Goal: Information Seeking & Learning: Learn about a topic

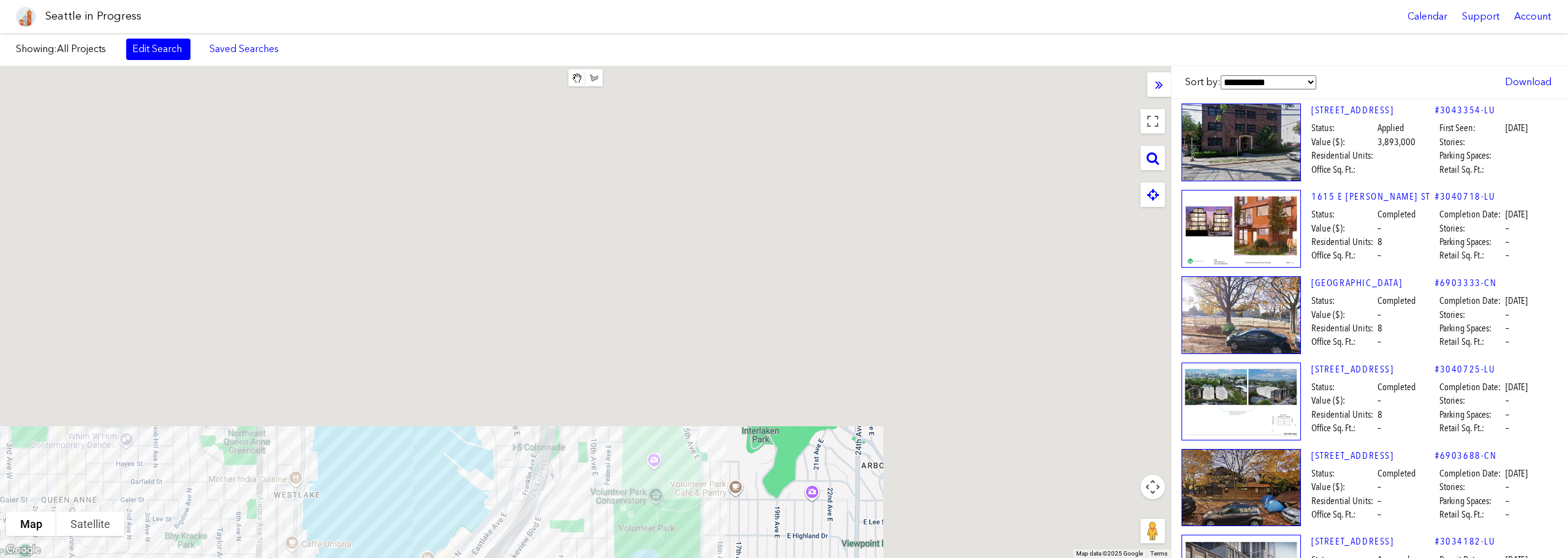
drag, startPoint x: 798, startPoint y: 147, endPoint x: 831, endPoint y: 147, distance: 33.0
click at [394, 557] on html "Seattle in Progress Calendar Support Account About [GEOGRAPHIC_DATA] in Progres…" at bounding box center [784, 279] width 1568 height 558
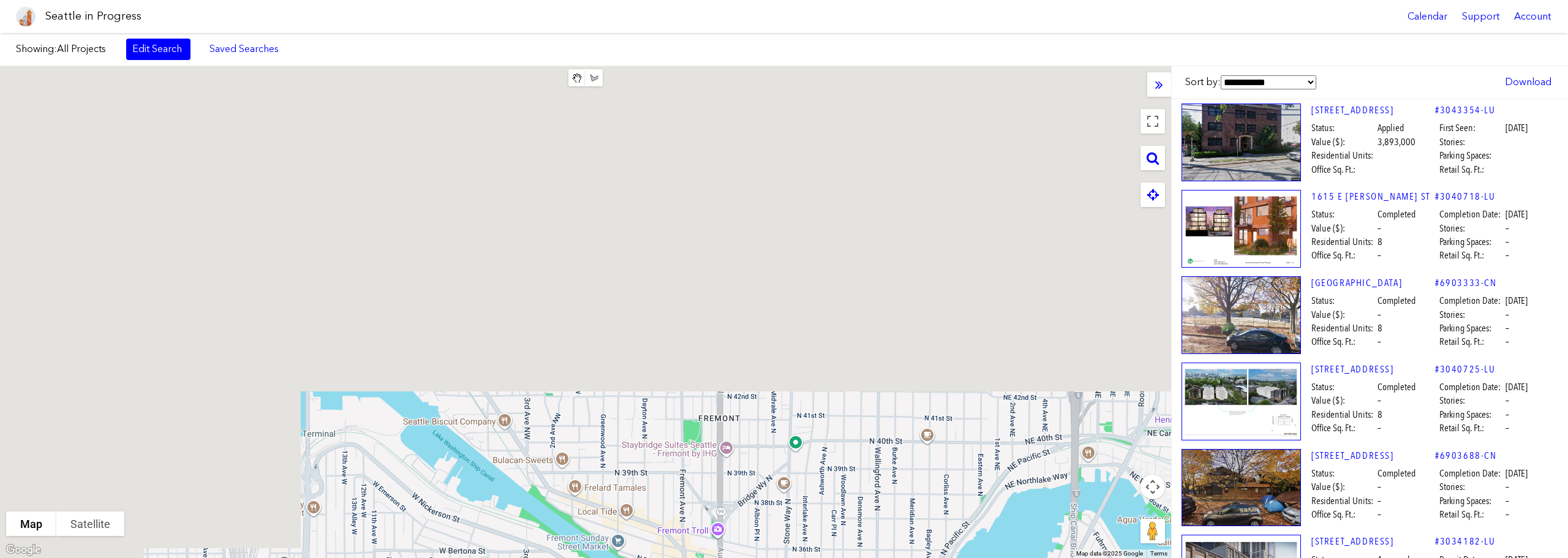
drag, startPoint x: 417, startPoint y: 131, endPoint x: 926, endPoint y: 587, distance: 683.4
click at [926, 557] on html "Seattle in Progress Calendar Support Account About [GEOGRAPHIC_DATA] in Progres…" at bounding box center [784, 279] width 1568 height 558
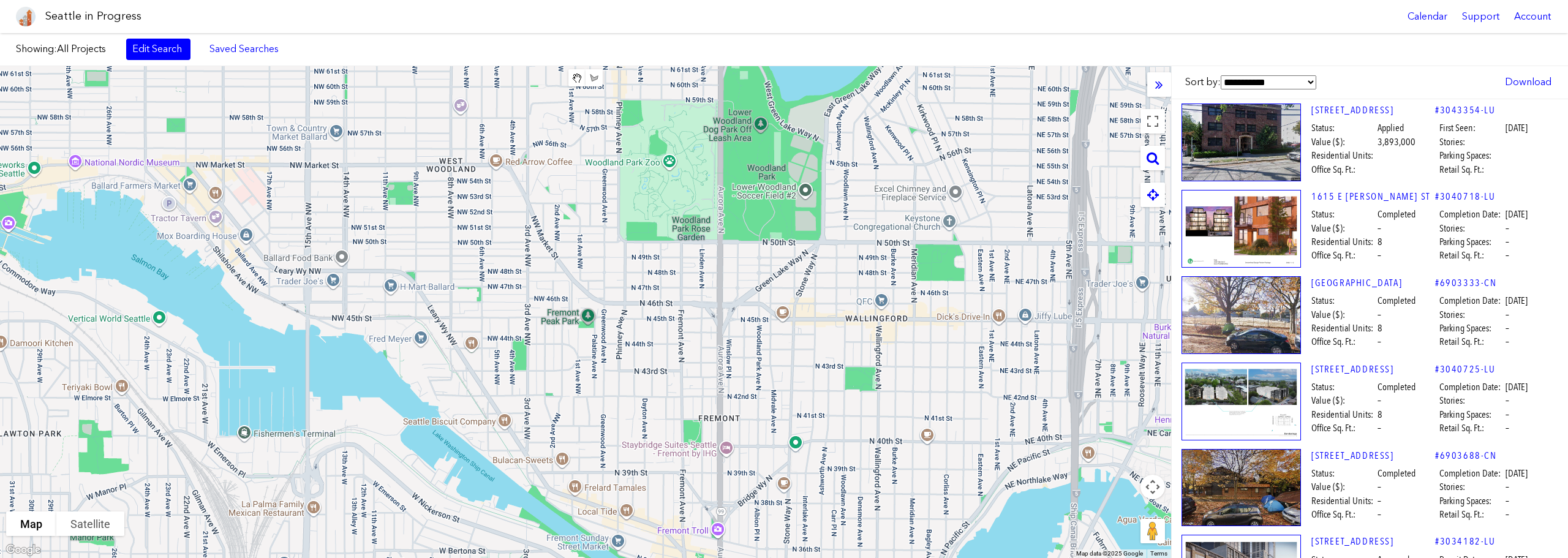
drag, startPoint x: 844, startPoint y: 195, endPoint x: 838, endPoint y: 555, distance: 360.0
click at [837, 554] on div at bounding box center [585, 312] width 1172 height 492
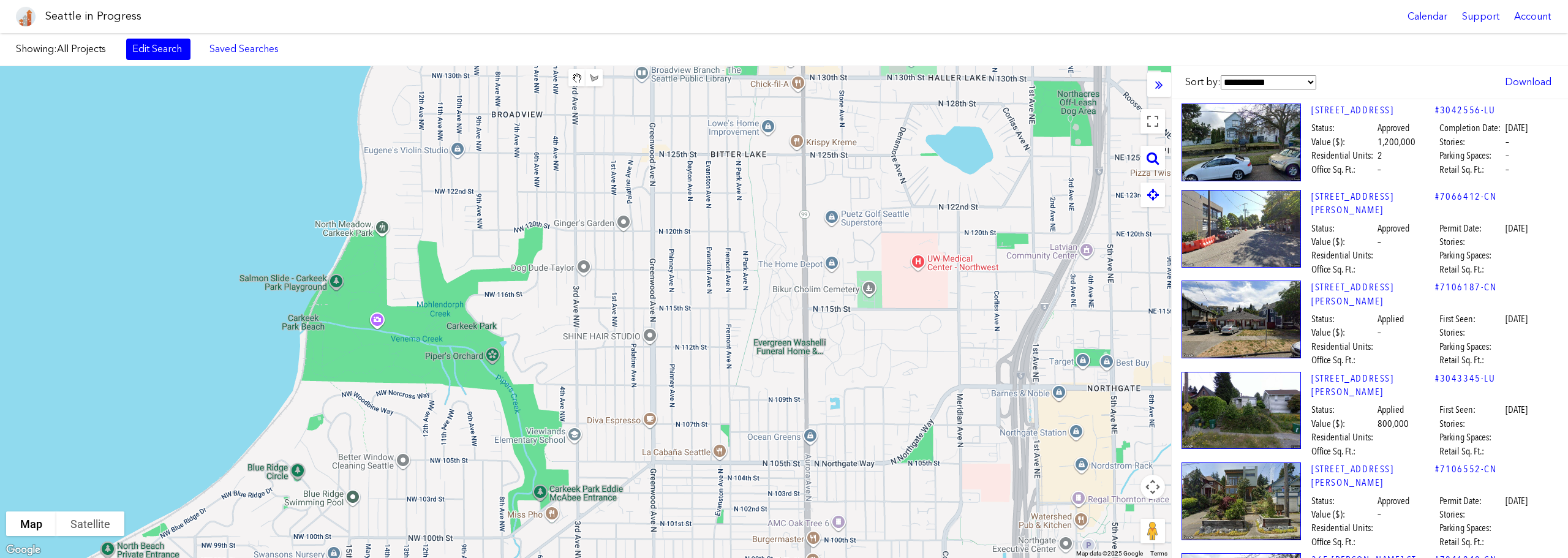
click at [878, 557] on div at bounding box center [585, 312] width 1172 height 492
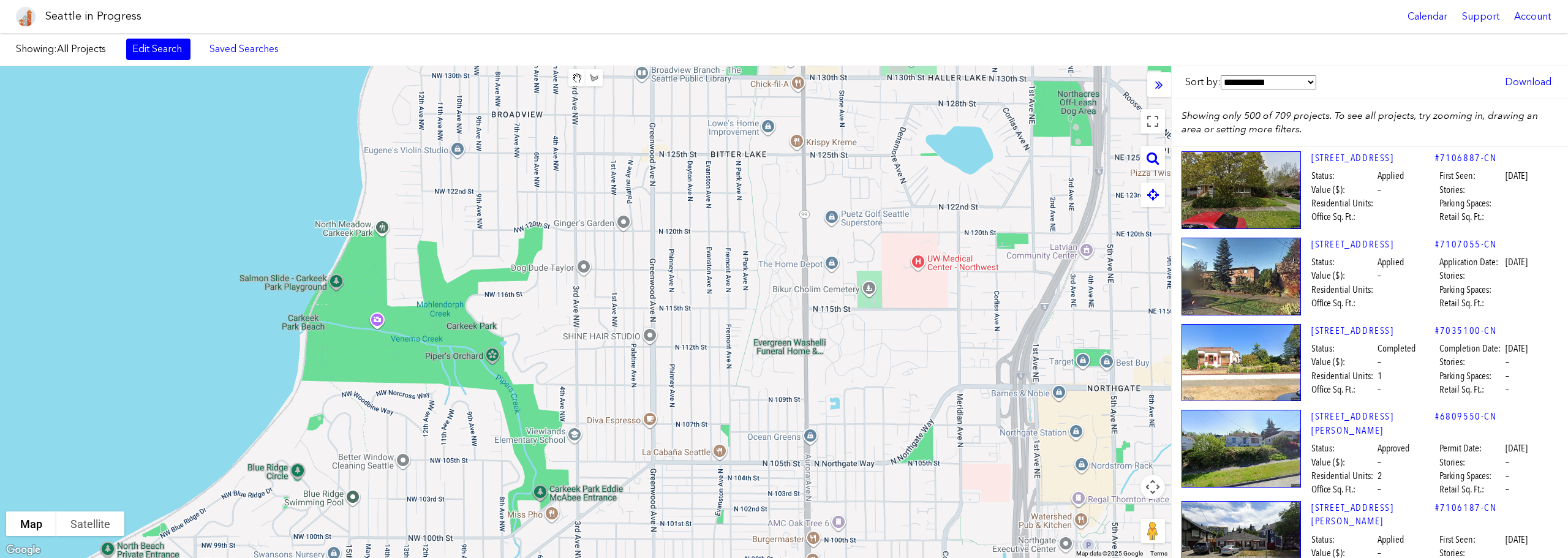
drag, startPoint x: 914, startPoint y: 270, endPoint x: 533, endPoint y: 168, distance: 394.4
click at [903, 379] on div at bounding box center [585, 312] width 1172 height 492
click at [849, 419] on div at bounding box center [585, 312] width 1172 height 492
click at [264, 456] on div at bounding box center [585, 312] width 1172 height 492
click at [212, 483] on div at bounding box center [585, 312] width 1172 height 492
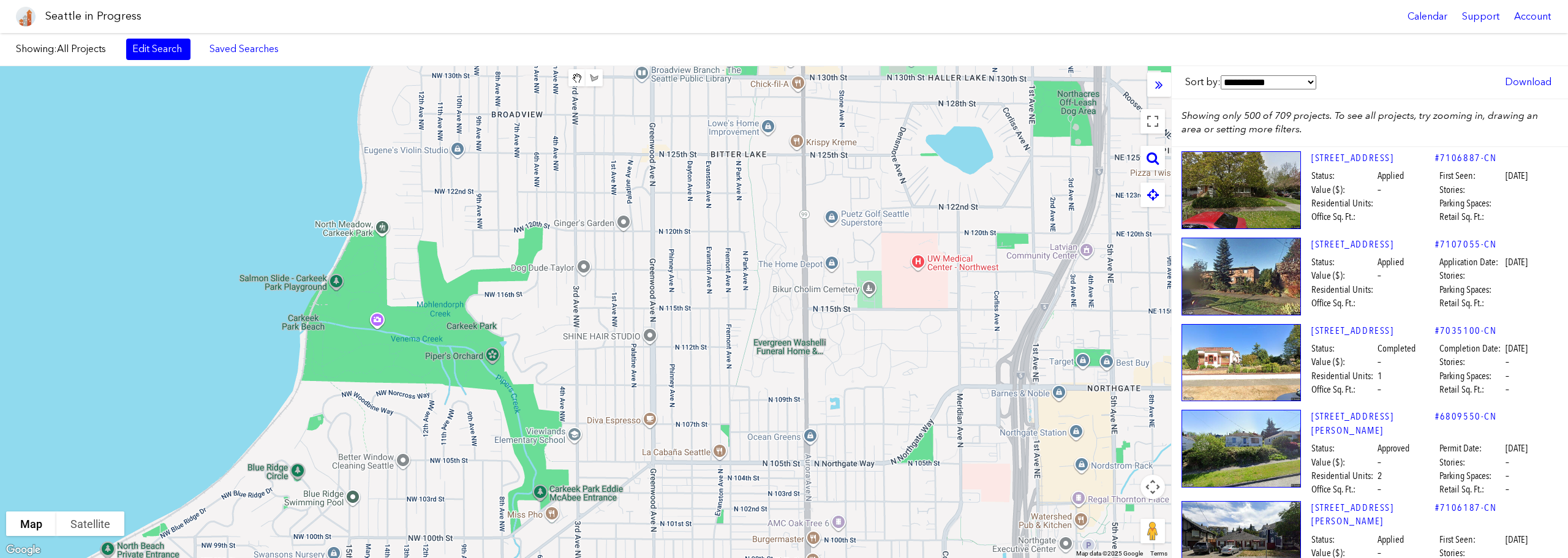
click at [854, 421] on div at bounding box center [585, 312] width 1172 height 492
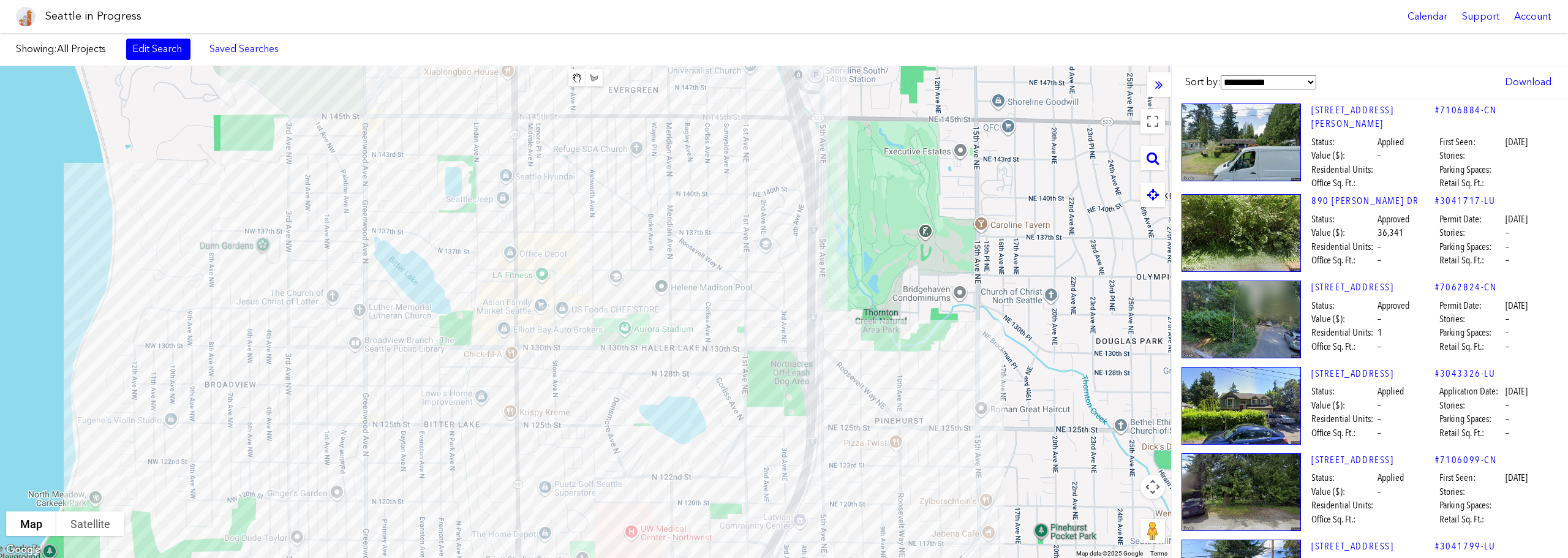
drag, startPoint x: 947, startPoint y: 167, endPoint x: 680, endPoint y: 191, distance: 268.1
click at [680, 191] on div at bounding box center [585, 312] width 1172 height 492
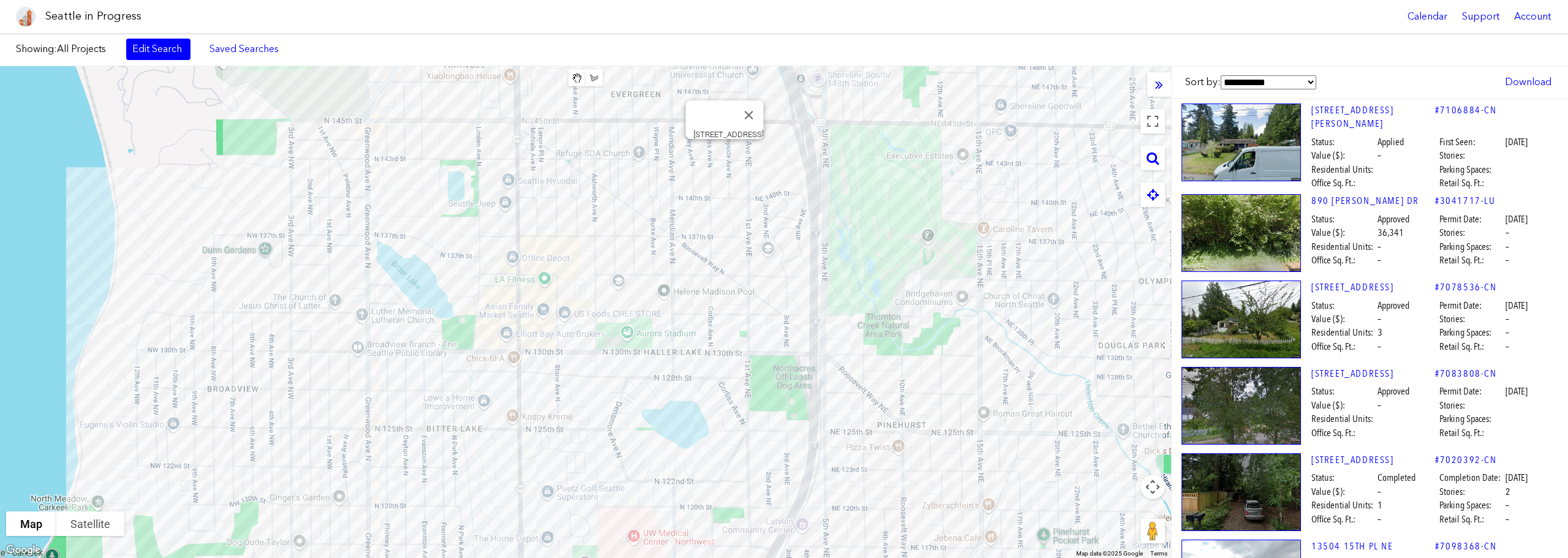
click at [725, 155] on div "[STREET_ADDRESS]" at bounding box center [585, 312] width 1172 height 492
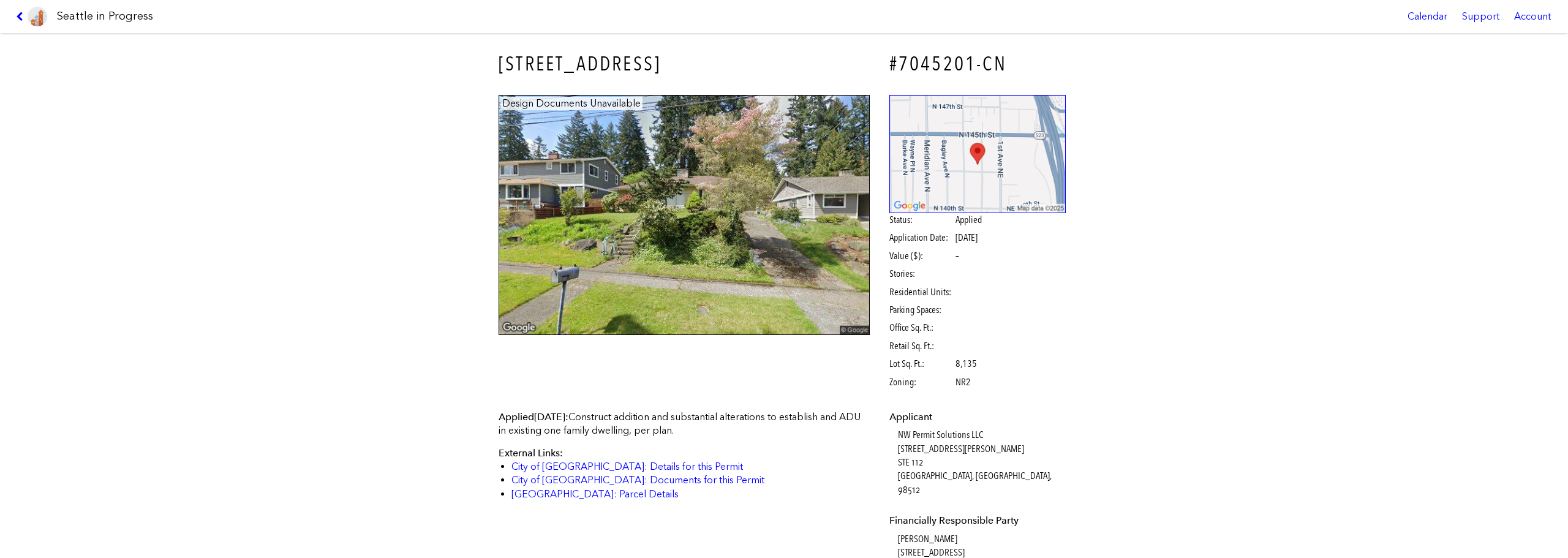
click at [20, 25] on link at bounding box center [32, 17] width 41 height 33
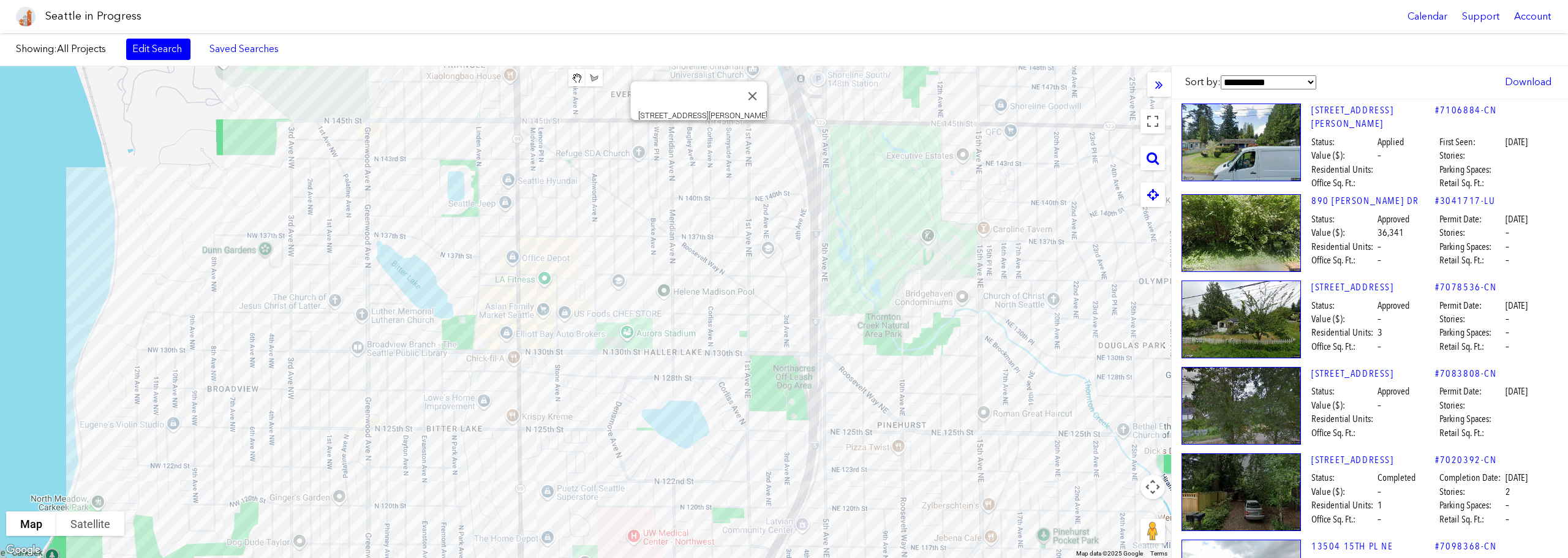
click at [701, 134] on div "[STREET_ADDRESS][PERSON_NAME]" at bounding box center [585, 312] width 1172 height 492
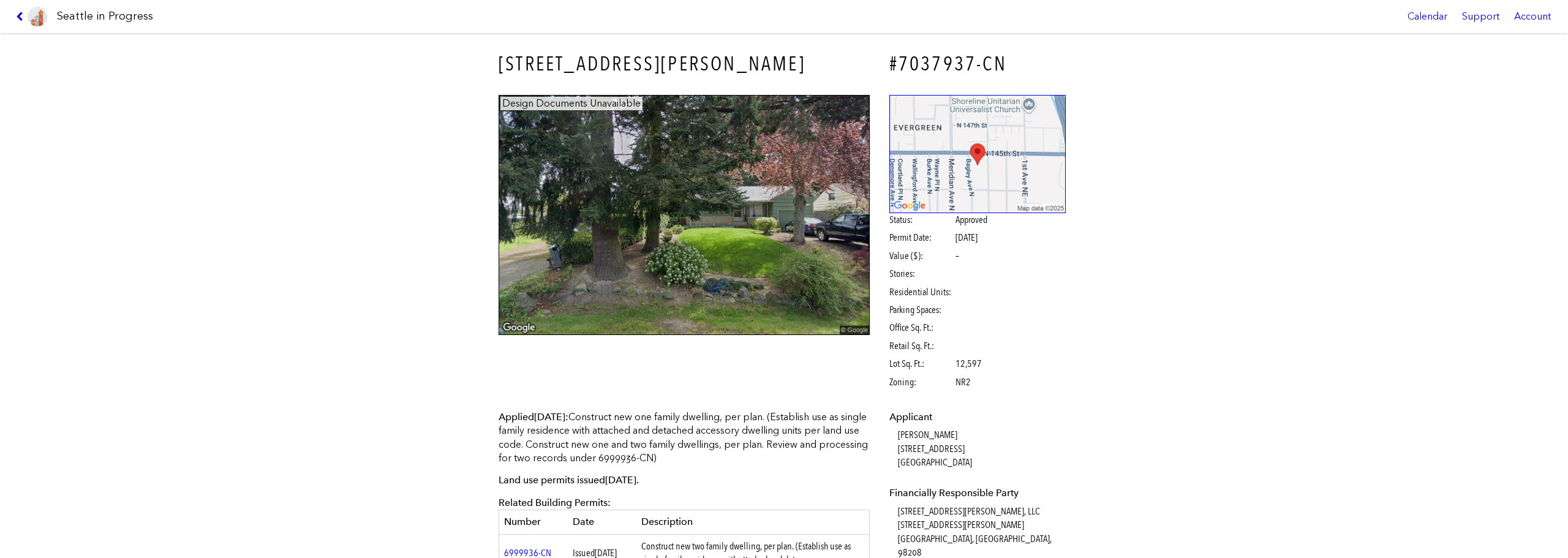
click at [14, 19] on link at bounding box center [32, 17] width 41 height 33
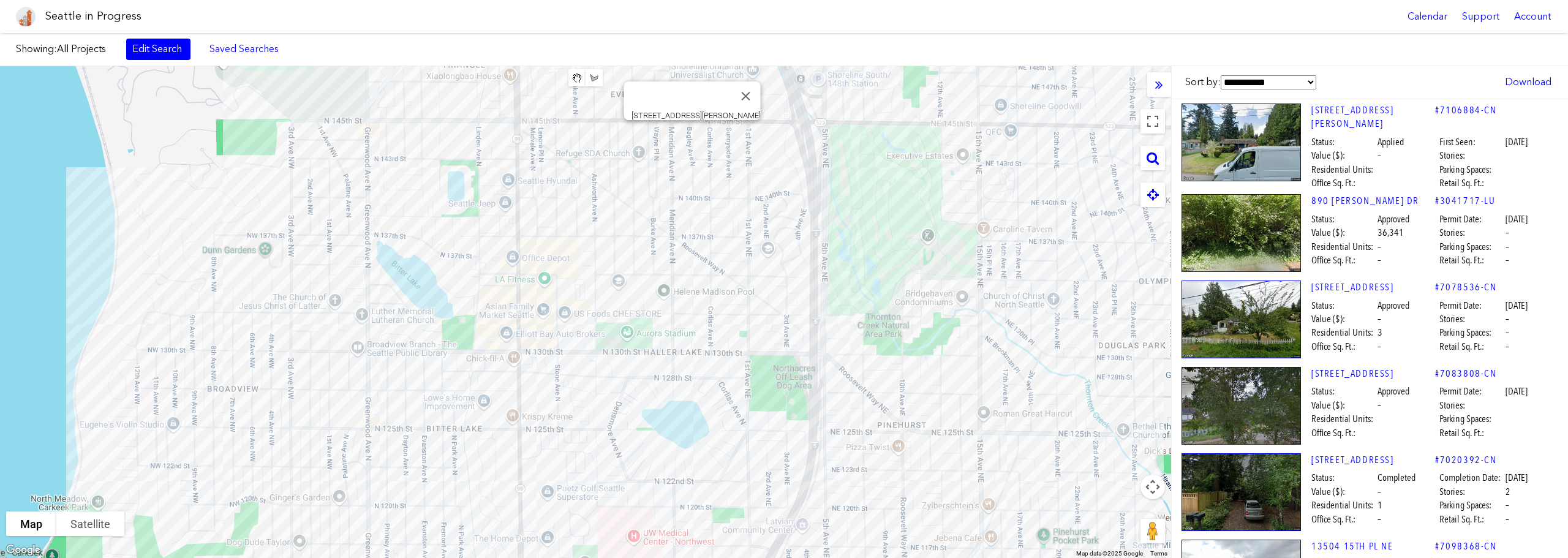
click at [690, 134] on div "[STREET_ADDRESS][PERSON_NAME]" at bounding box center [585, 312] width 1172 height 492
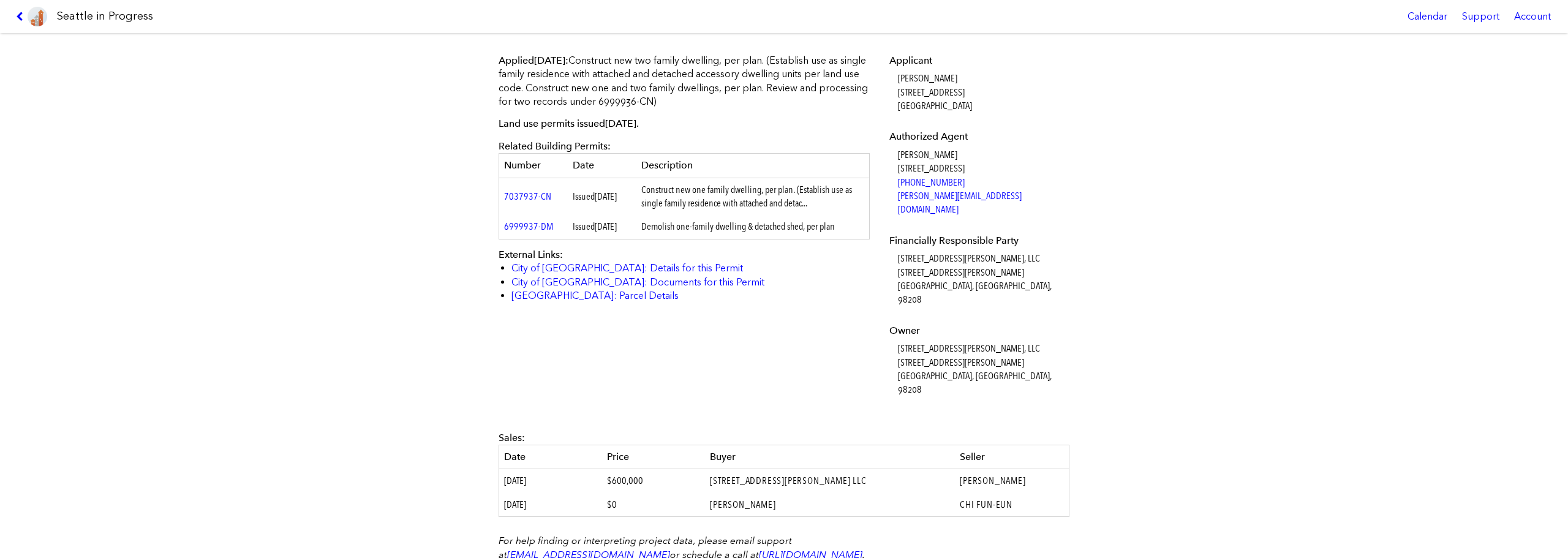
scroll to position [357, 0]
click at [21, 18] on icon at bounding box center [21, 16] width 11 height 10
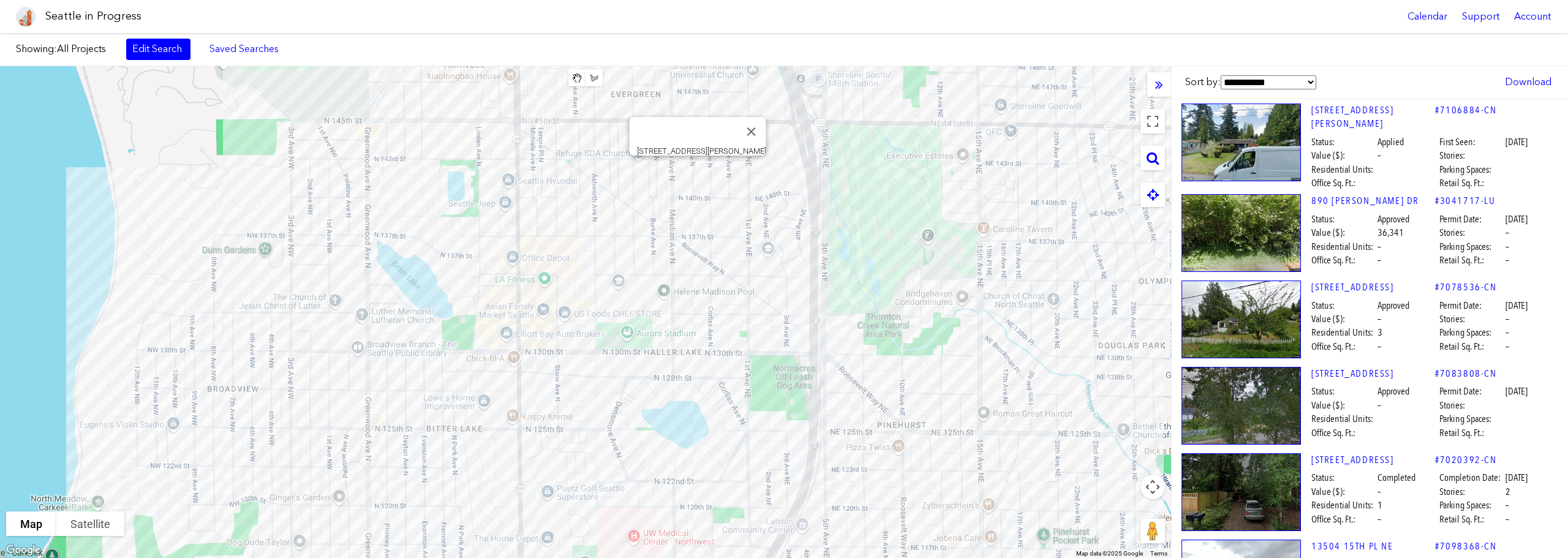
click at [694, 171] on div "[STREET_ADDRESS][PERSON_NAME]" at bounding box center [585, 312] width 1172 height 492
click at [699, 170] on div "[STREET_ADDRESS][PERSON_NAME]" at bounding box center [585, 312] width 1172 height 492
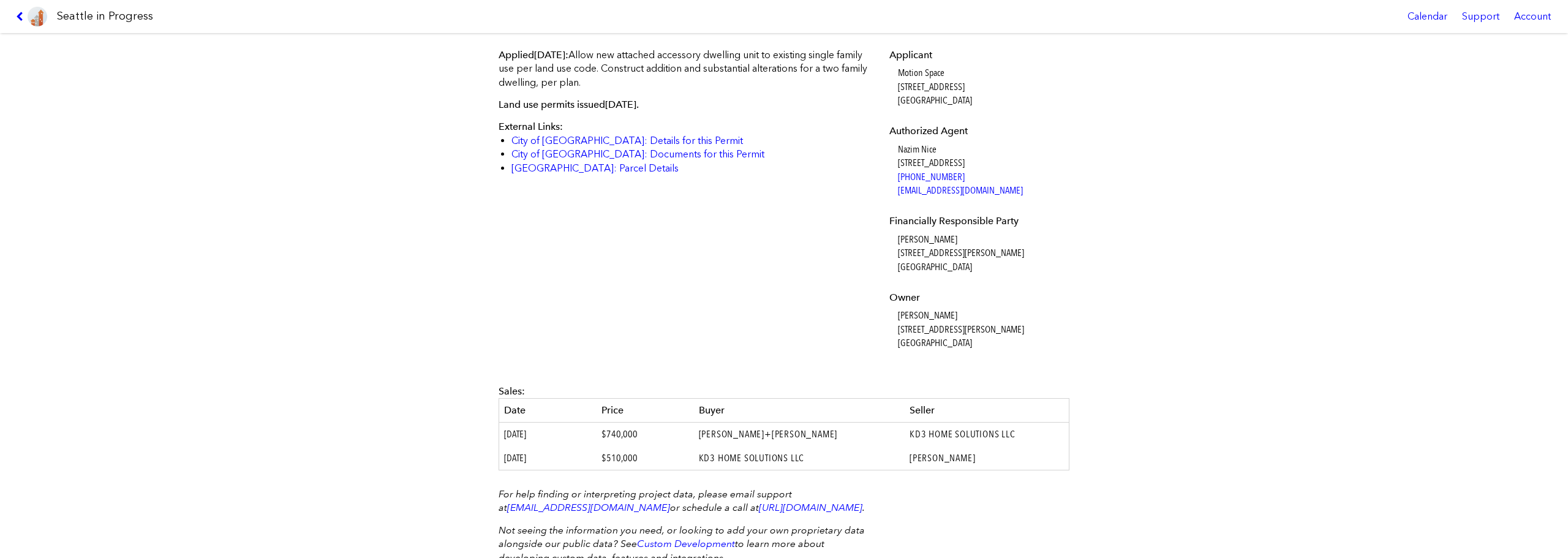
scroll to position [363, 0]
click at [18, 11] on icon at bounding box center [21, 16] width 11 height 10
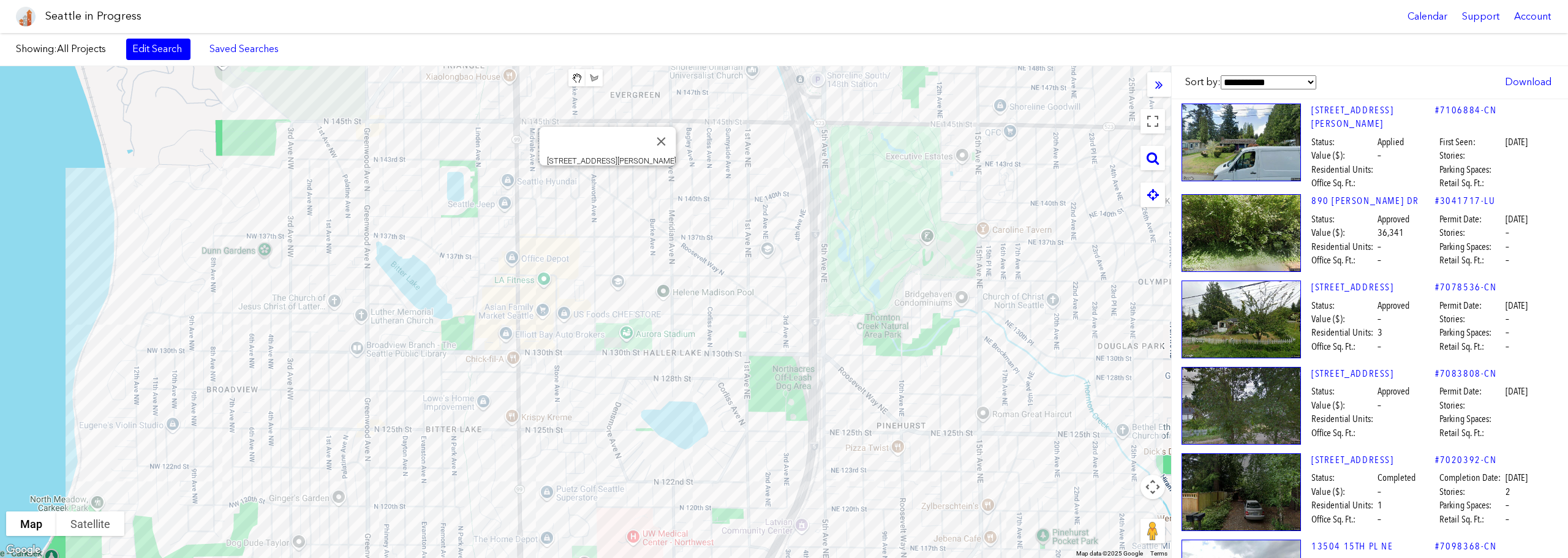
click at [609, 180] on div "[STREET_ADDRESS][PERSON_NAME]" at bounding box center [585, 312] width 1172 height 492
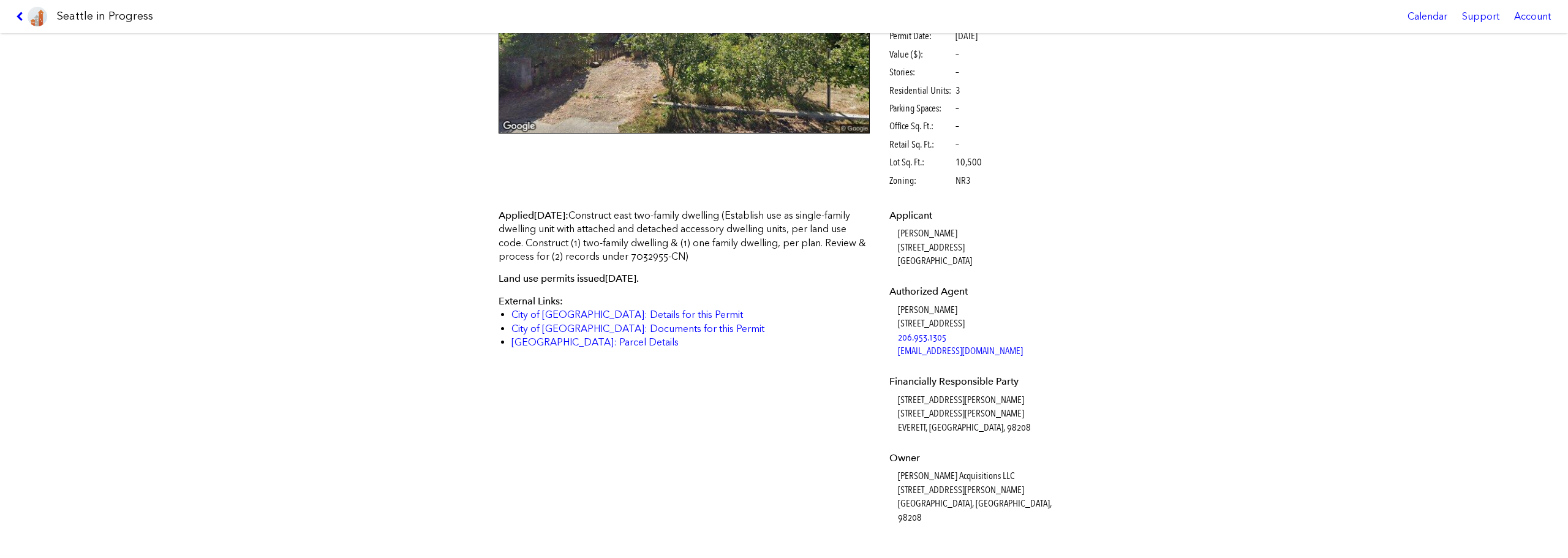
scroll to position [453, 0]
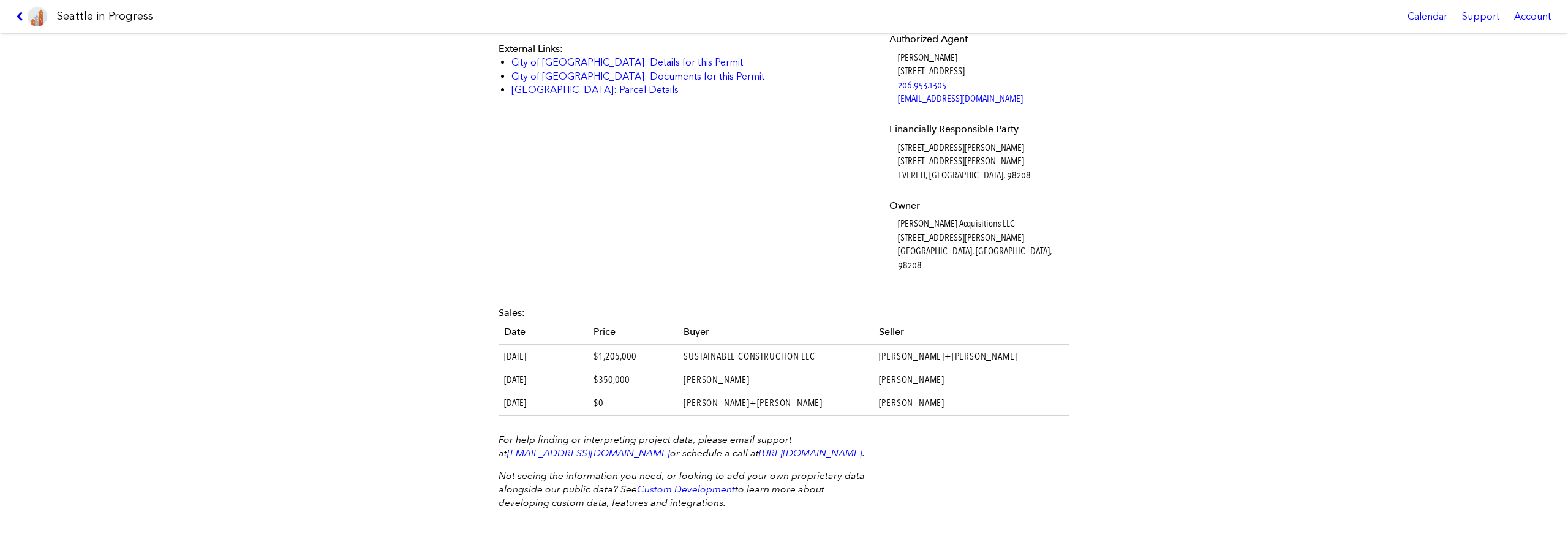
click at [16, 16] on link at bounding box center [32, 17] width 41 height 33
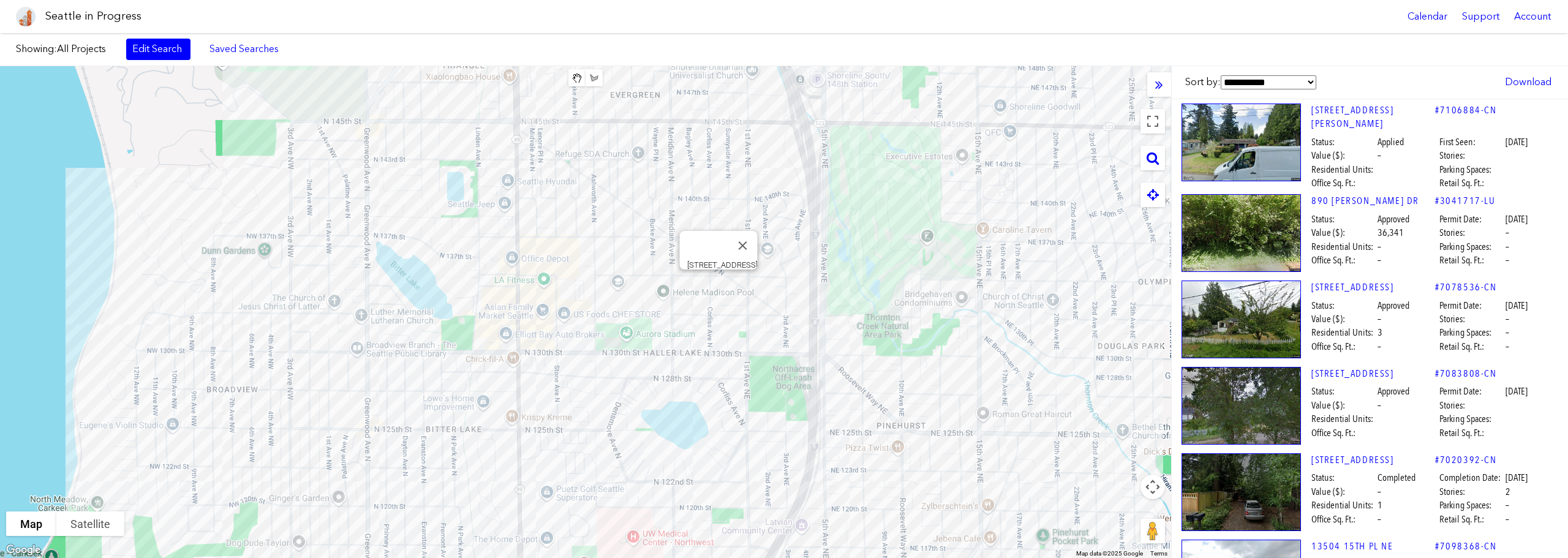
click at [720, 284] on div "[STREET_ADDRESS]" at bounding box center [585, 312] width 1172 height 492
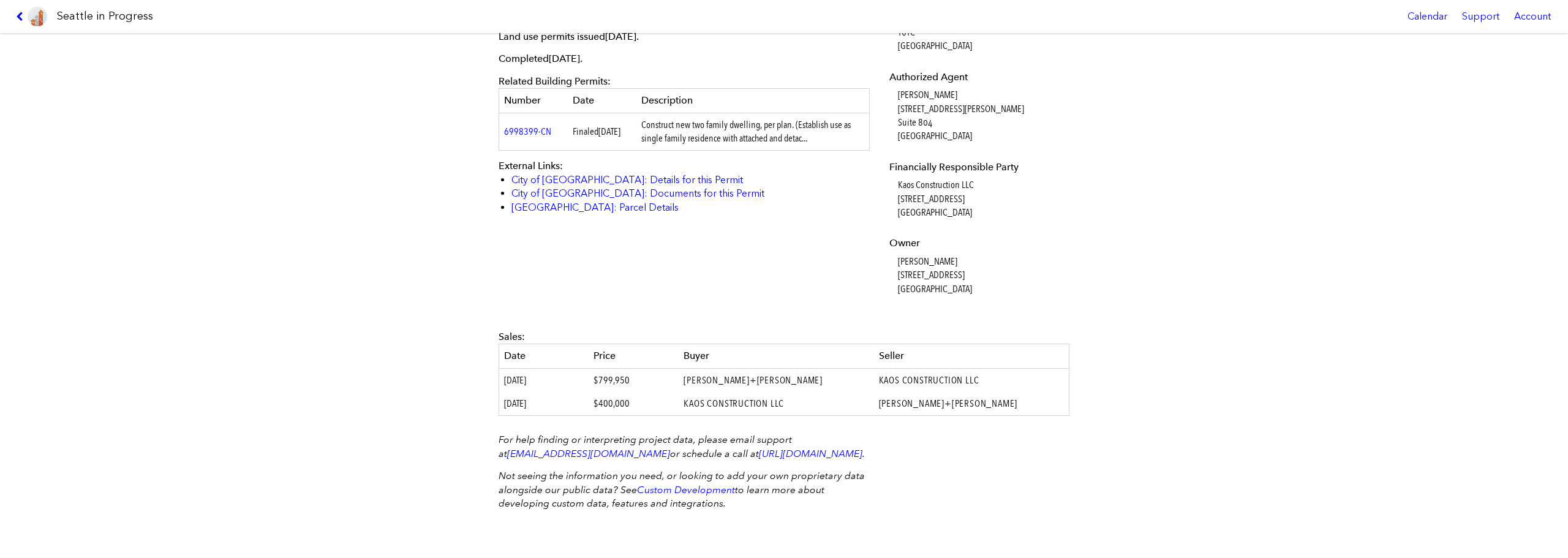
scroll to position [444, 0]
click at [11, 19] on div "Seattle in Progress Calendar Support Account" at bounding box center [784, 17] width 1568 height 33
click at [18, 15] on icon at bounding box center [21, 16] width 11 height 10
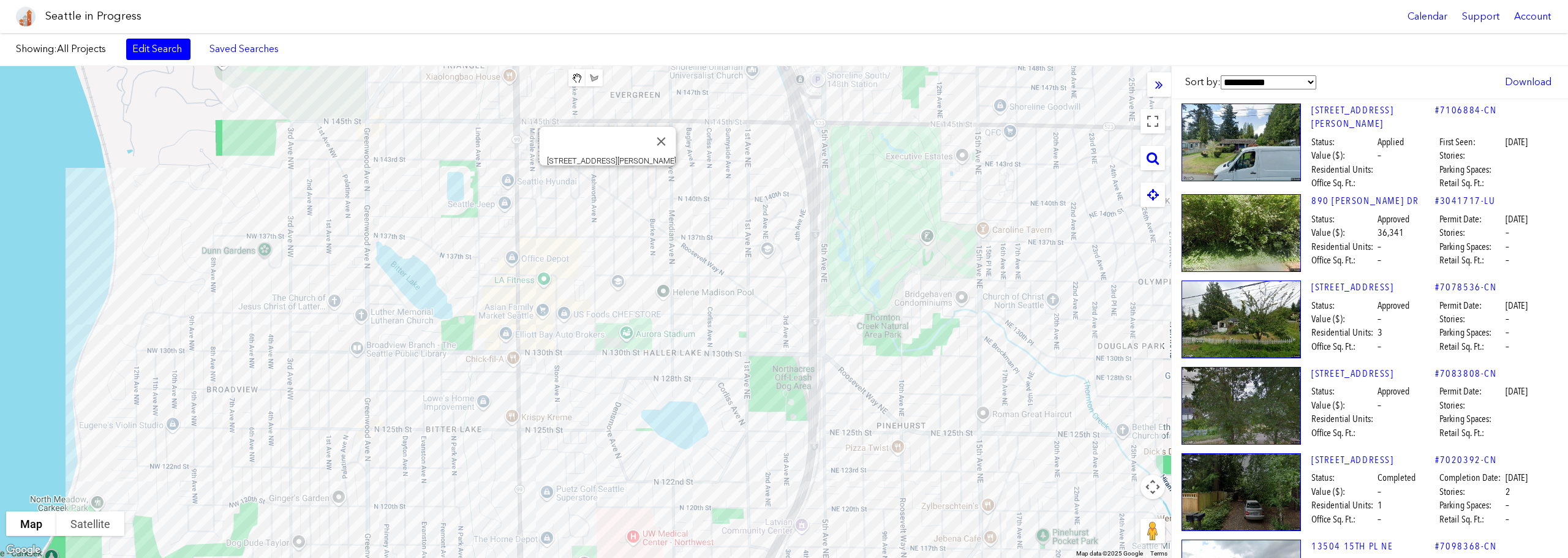
click at [604, 178] on div "[STREET_ADDRESS][PERSON_NAME]" at bounding box center [585, 312] width 1172 height 492
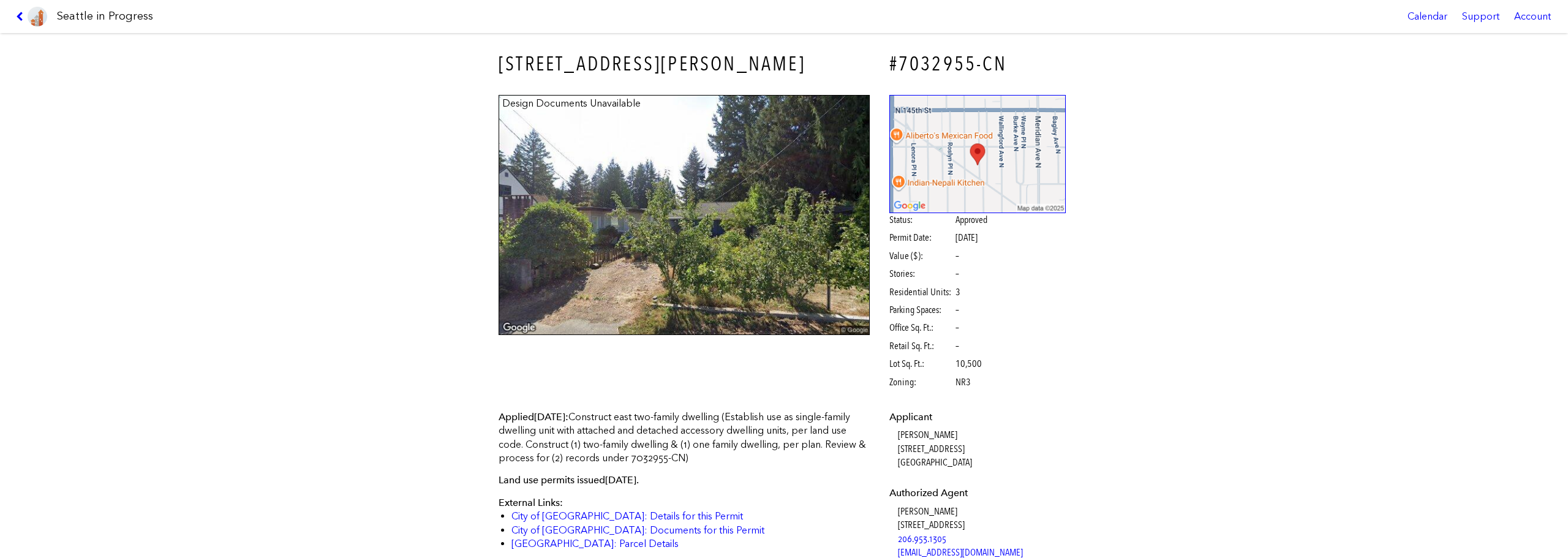
click at [19, 23] on link at bounding box center [32, 17] width 41 height 33
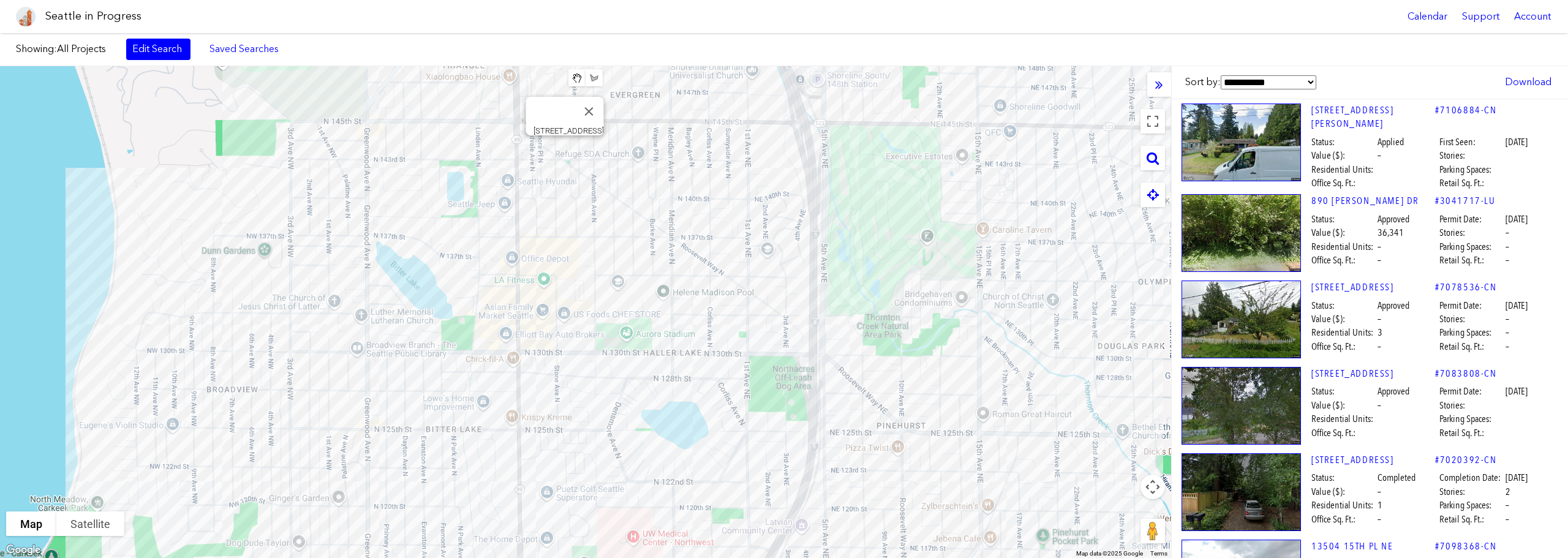
click at [564, 149] on div "[STREET_ADDRESS]" at bounding box center [585, 312] width 1172 height 492
drag, startPoint x: 632, startPoint y: 120, endPoint x: 580, endPoint y: 120, distance: 52.0
click at [580, 120] on div at bounding box center [585, 312] width 1172 height 492
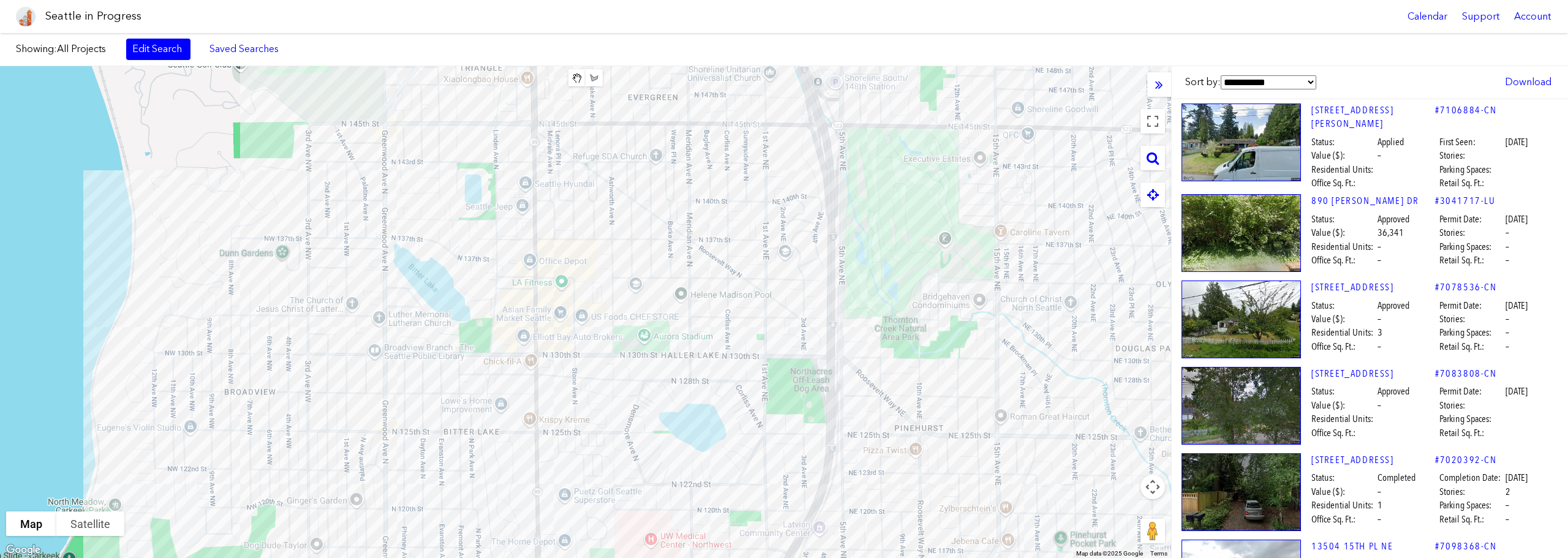
drag, startPoint x: 632, startPoint y: 168, endPoint x: 642, endPoint y: 166, distance: 10.2
click at [648, 169] on div at bounding box center [585, 312] width 1172 height 492
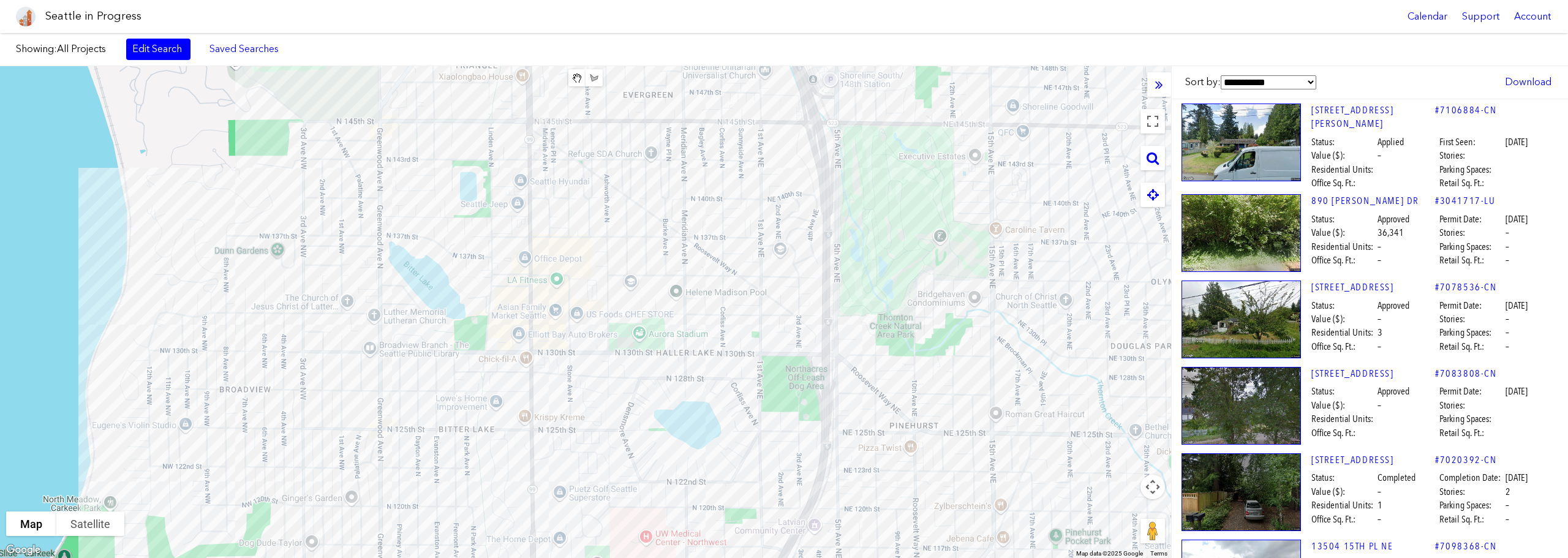
drag, startPoint x: 597, startPoint y: 155, endPoint x: 586, endPoint y: 163, distance: 13.6
click at [586, 162] on div at bounding box center [585, 312] width 1172 height 492
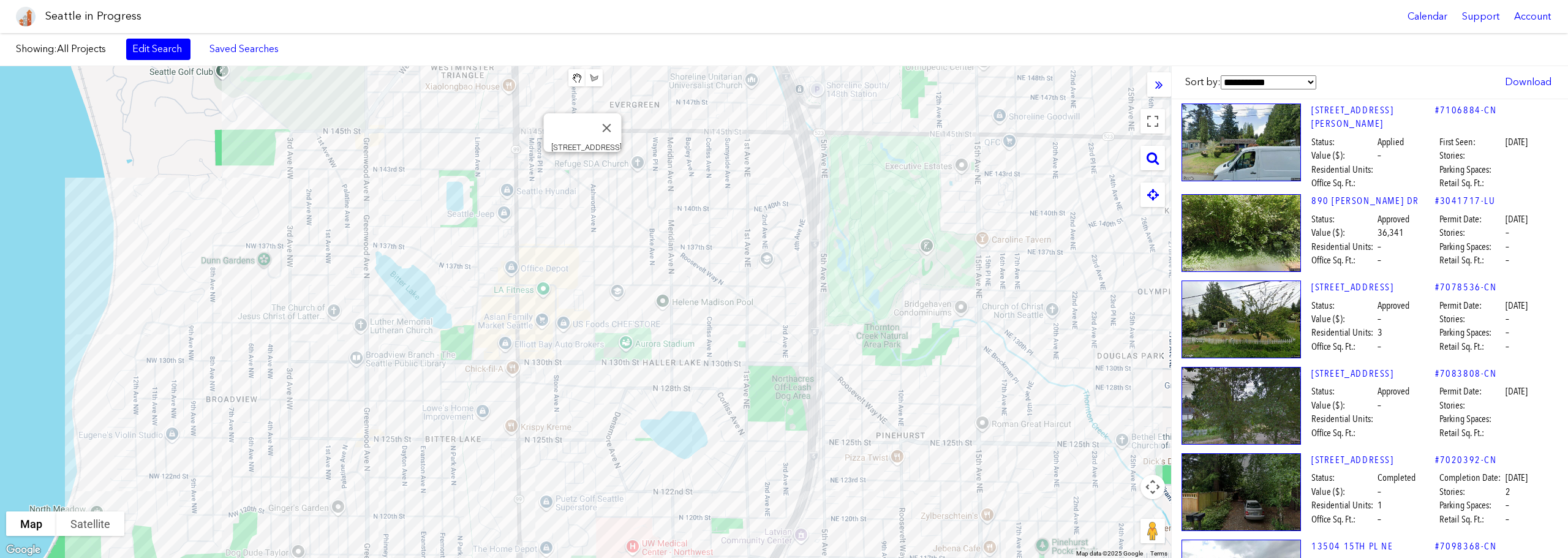
click at [582, 168] on div "[STREET_ADDRESS]" at bounding box center [585, 312] width 1172 height 492
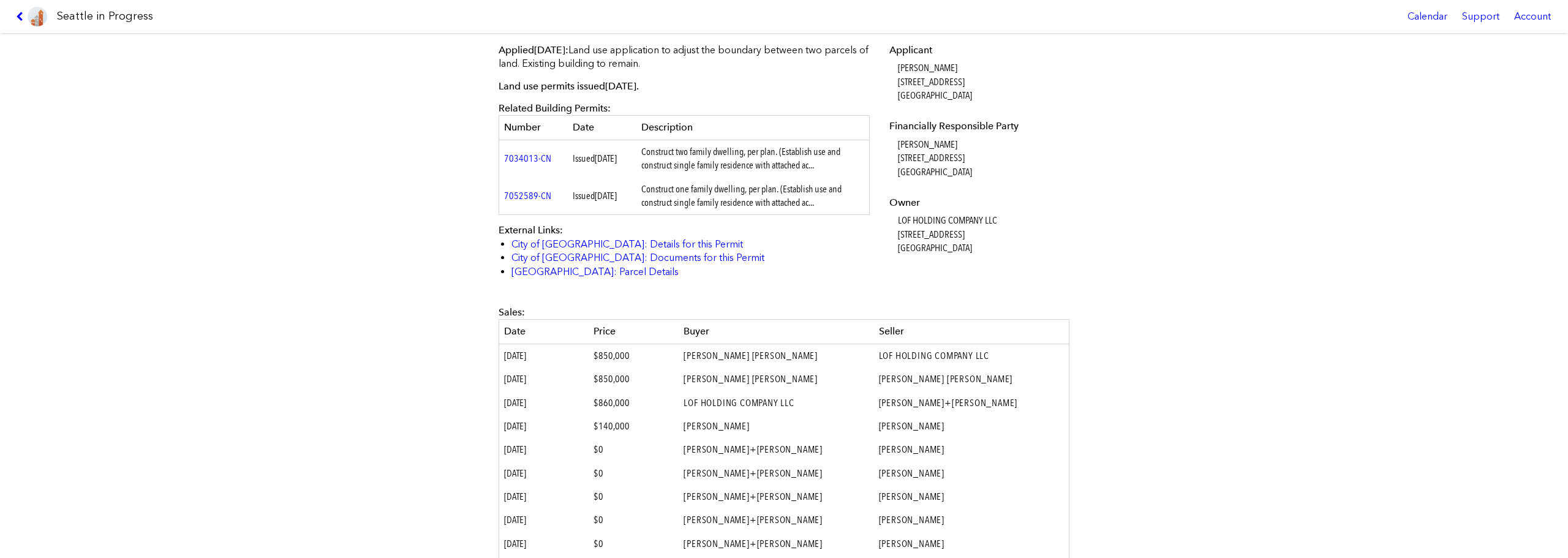
scroll to position [367, 0]
click at [336, 280] on div "[STREET_ADDRESS] #3042031-LU Design Documents Unavailable Status: Approved Comp…" at bounding box center [784, 295] width 1568 height 525
drag, startPoint x: 331, startPoint y: 272, endPoint x: 301, endPoint y: 283, distance: 32.0
click at [301, 283] on div "[STREET_ADDRESS] #3042031-LU Design Documents Unavailable Status: Approved Comp…" at bounding box center [784, 295] width 1568 height 525
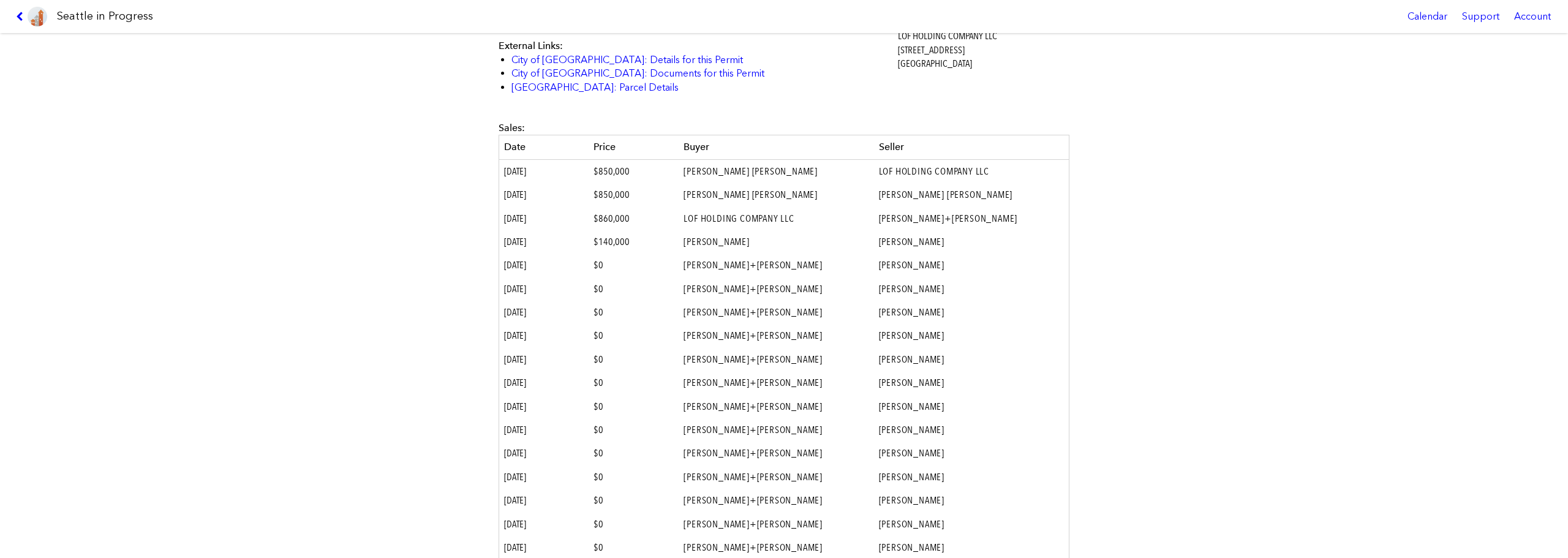
scroll to position [552, 0]
click at [19, 19] on icon at bounding box center [21, 16] width 11 height 10
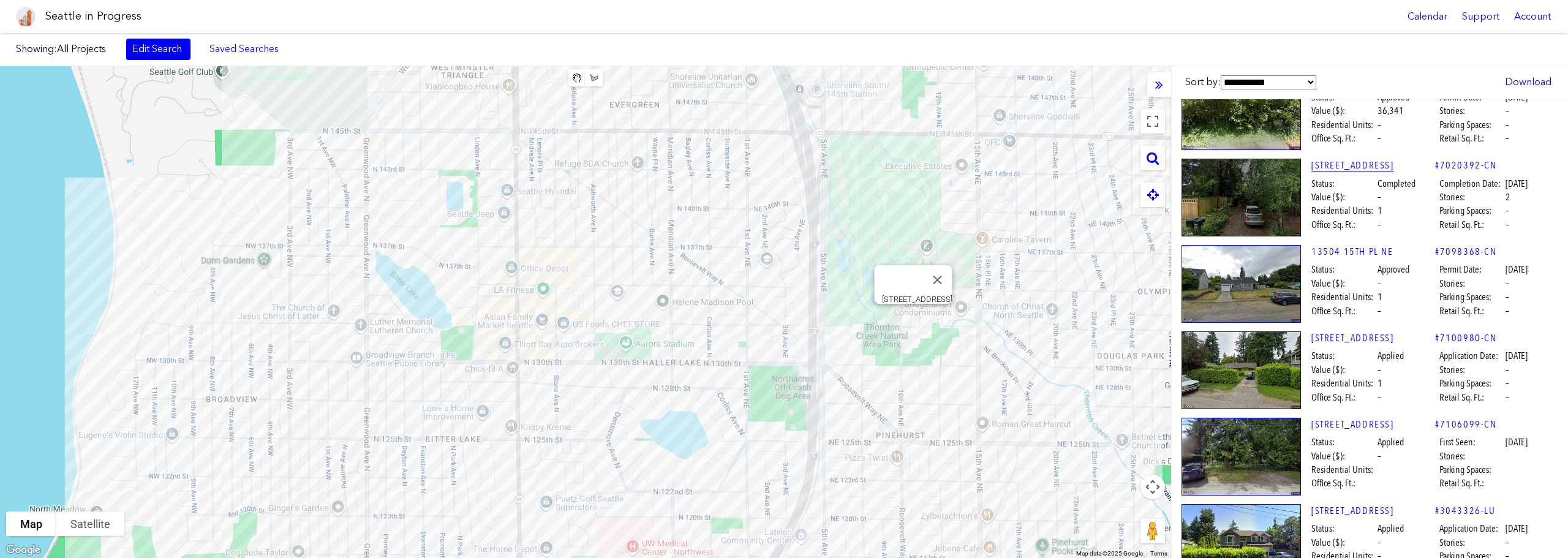
scroll to position [122, 0]
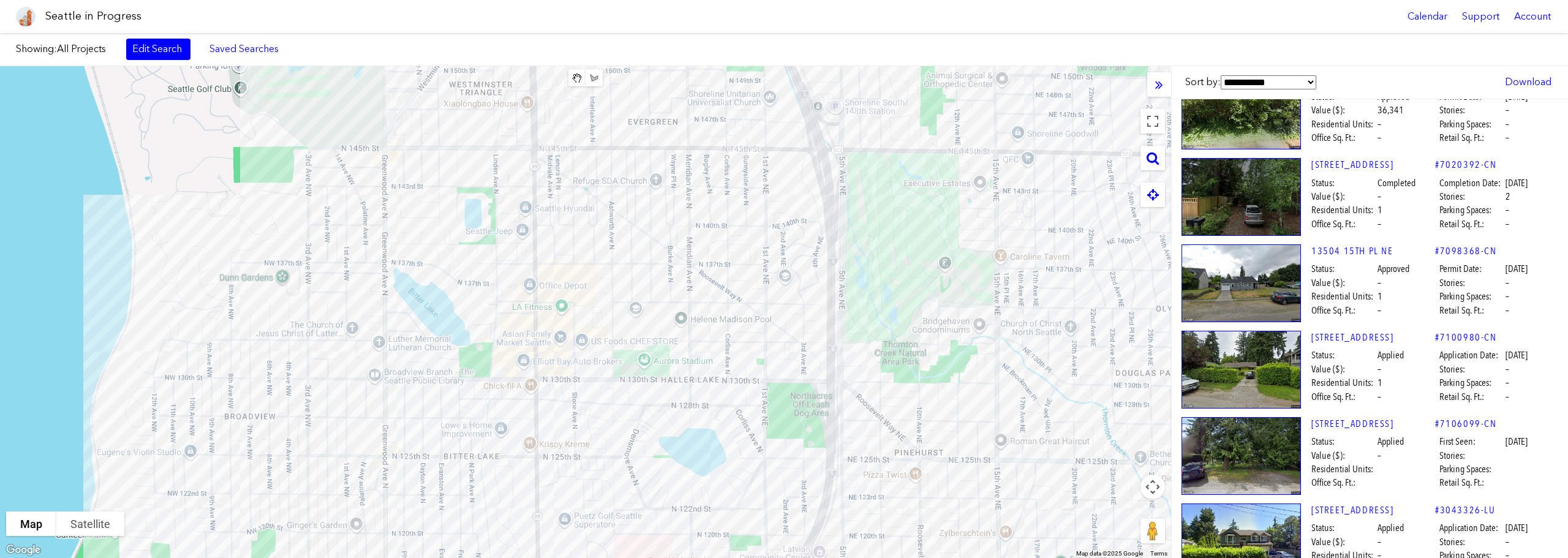
drag, startPoint x: 646, startPoint y: 234, endPoint x: 671, endPoint y: 254, distance: 32.0
click at [671, 254] on div at bounding box center [585, 312] width 1172 height 492
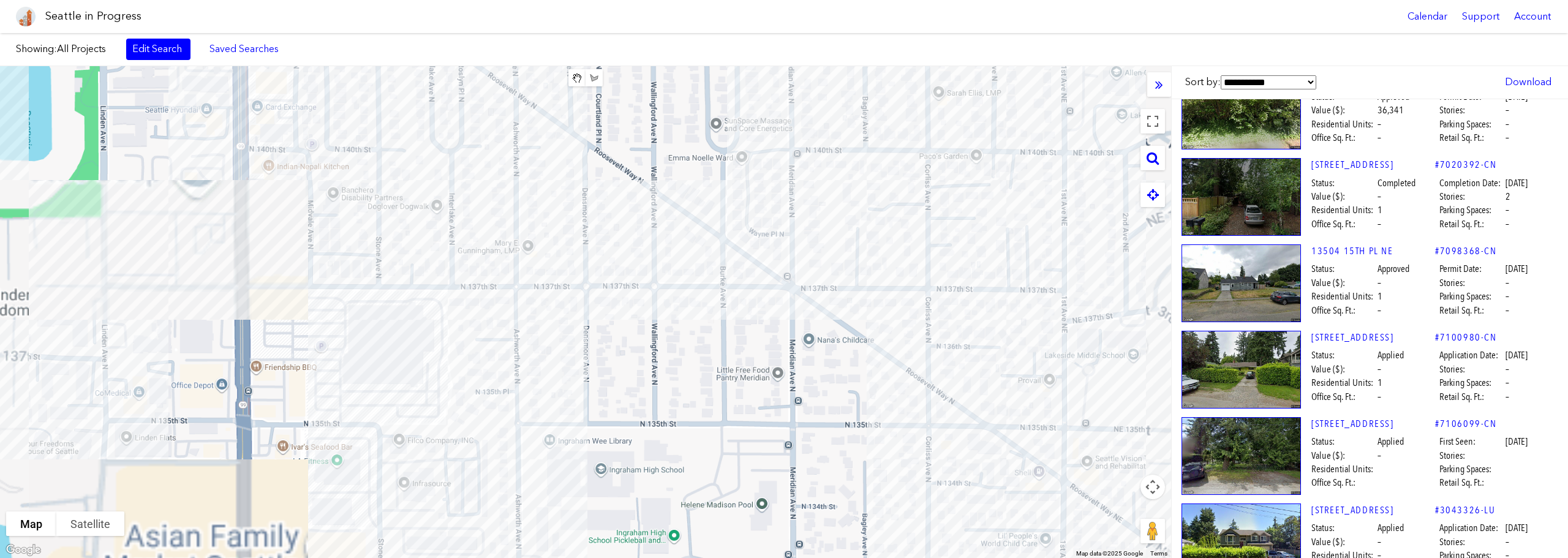
drag, startPoint x: 648, startPoint y: 272, endPoint x: 664, endPoint y: 285, distance: 20.6
click at [664, 285] on div at bounding box center [585, 312] width 1172 height 492
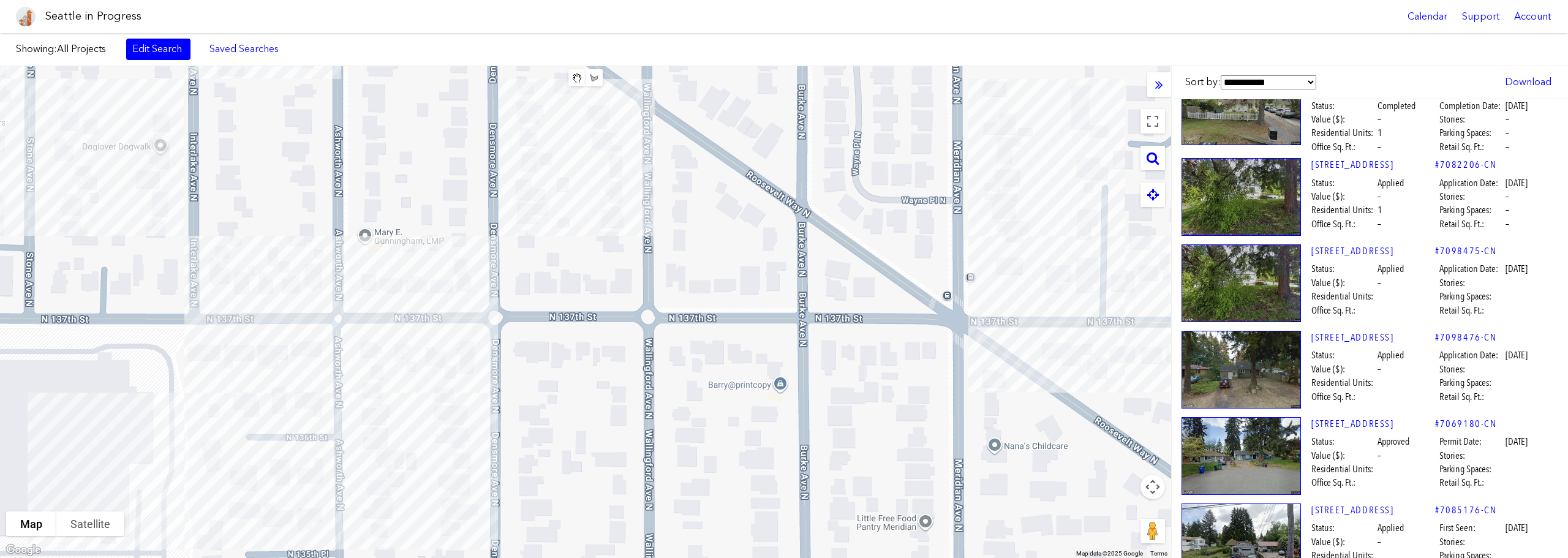
click at [695, 312] on div at bounding box center [585, 312] width 1172 height 492
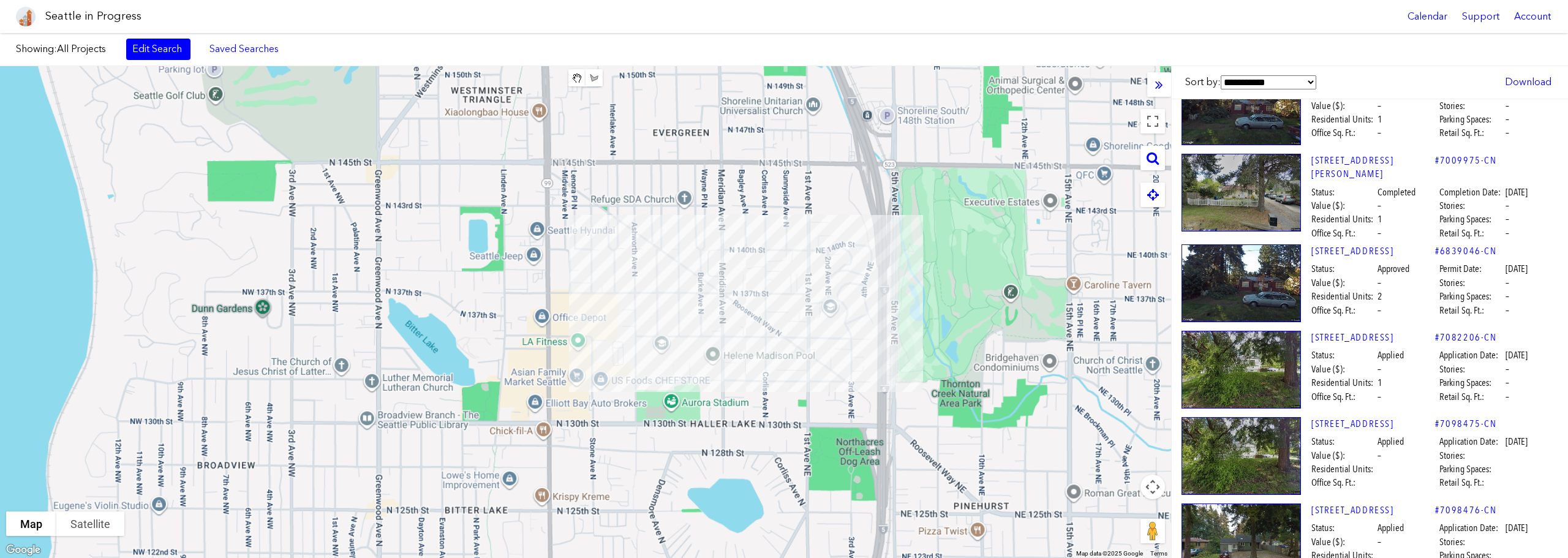
drag, startPoint x: 682, startPoint y: 285, endPoint x: 689, endPoint y: 298, distance: 14.8
click at [685, 300] on div at bounding box center [585, 312] width 1172 height 492
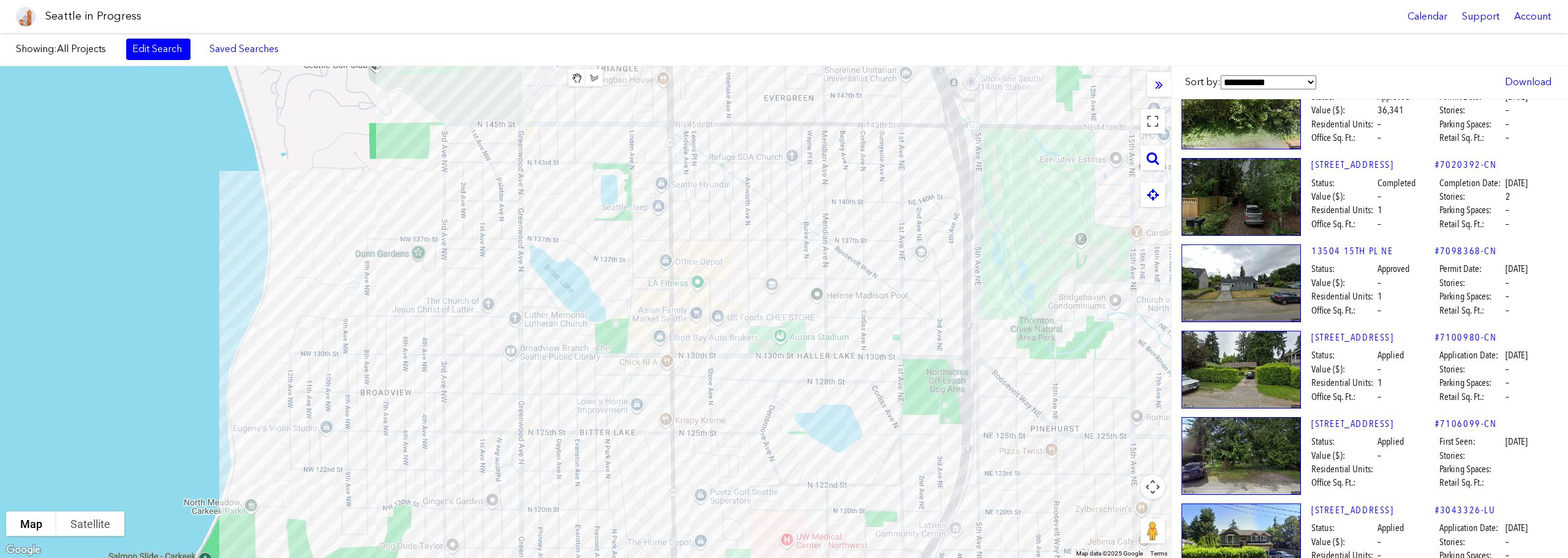
drag, startPoint x: 693, startPoint y: 282, endPoint x: 800, endPoint y: 230, distance: 119.0
click at [800, 230] on div at bounding box center [585, 312] width 1172 height 492
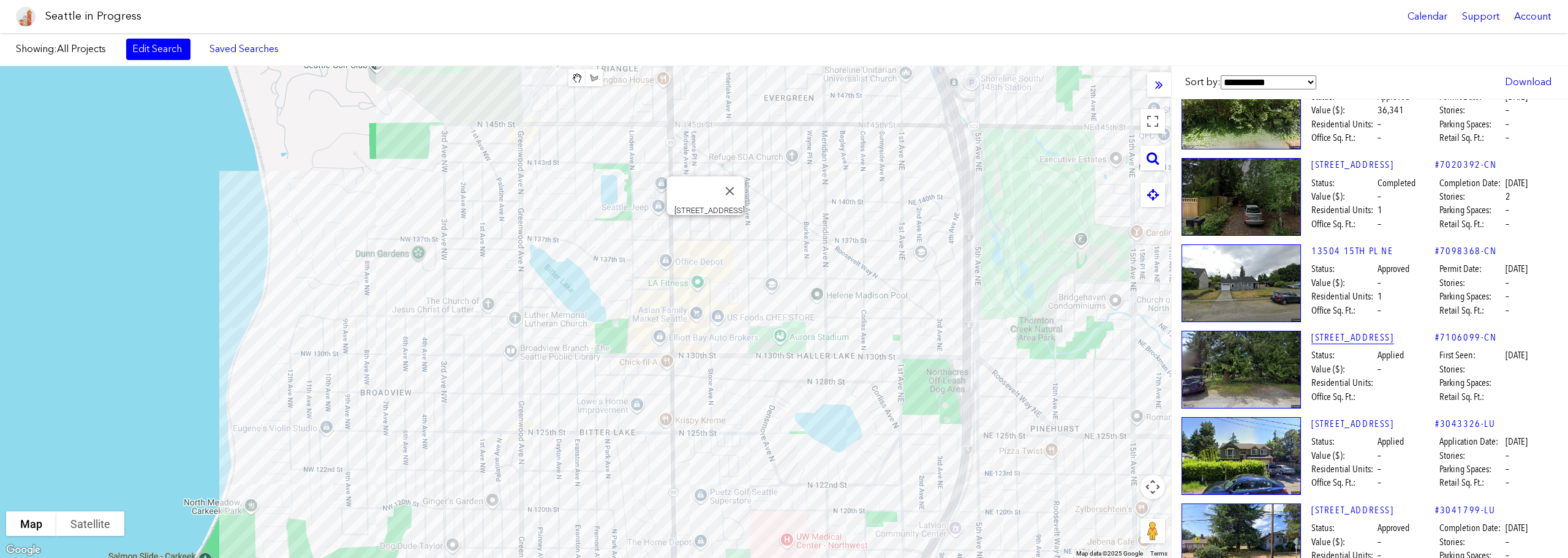
click at [1380, 332] on link "[STREET_ADDRESS]" at bounding box center [1373, 337] width 124 height 13
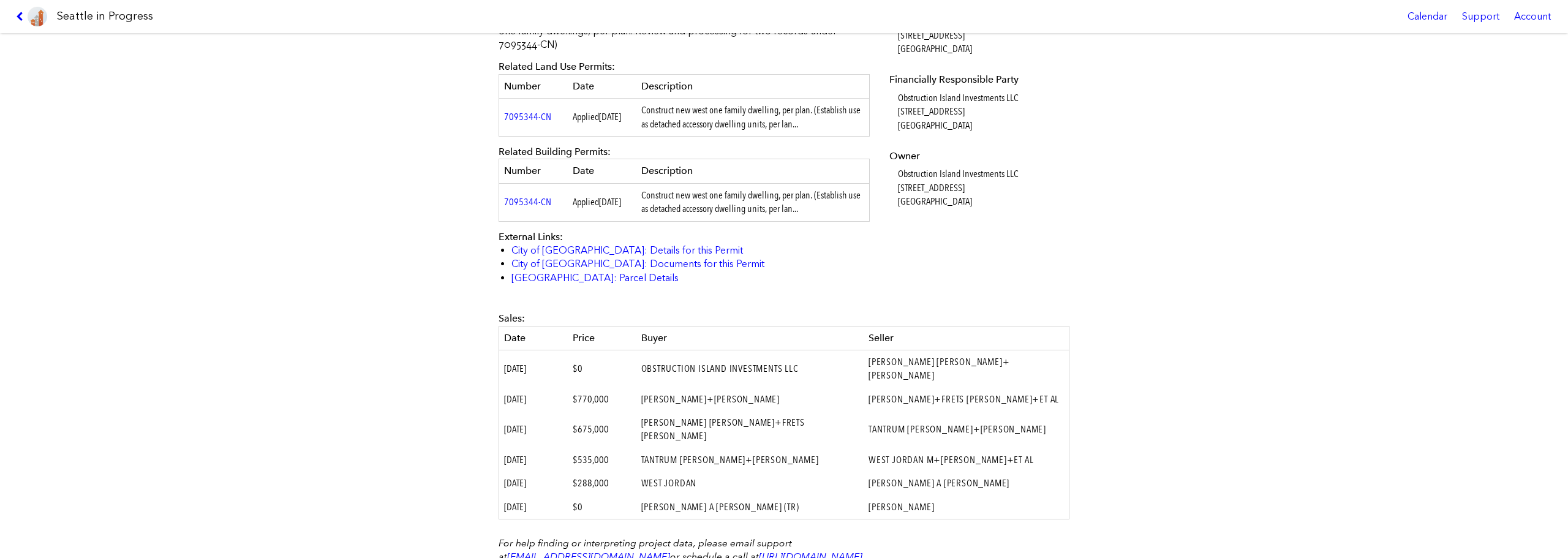
scroll to position [504, 0]
